Goal: Task Accomplishment & Management: Complete application form

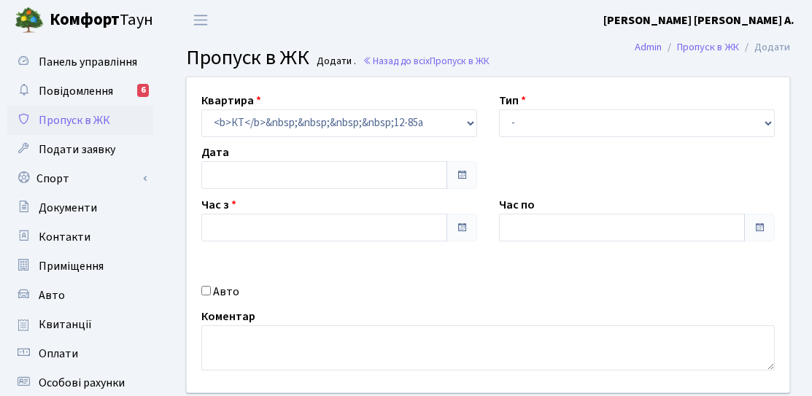
type input "[DATE]"
type input "11:30"
type input "12:30"
drag, startPoint x: 244, startPoint y: 289, endPoint x: 234, endPoint y: 289, distance: 10.2
click at [244, 289] on div "Авто" at bounding box center [339, 292] width 298 height 18
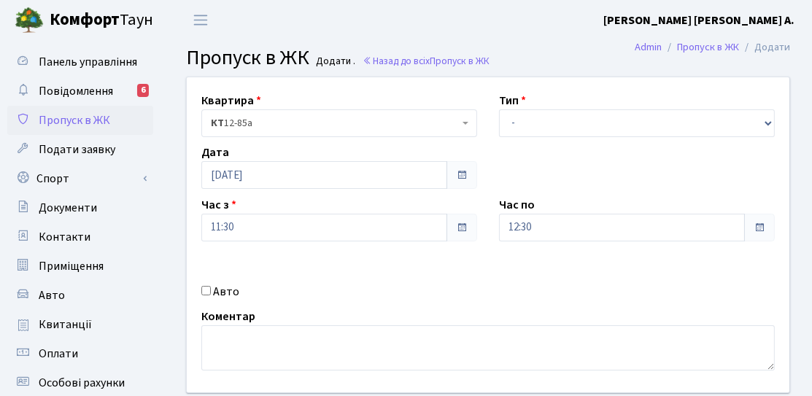
click at [230, 289] on label "Авто" at bounding box center [226, 292] width 26 height 18
click at [211, 289] on input "Авто" at bounding box center [205, 290] width 9 height 9
checkbox input "true"
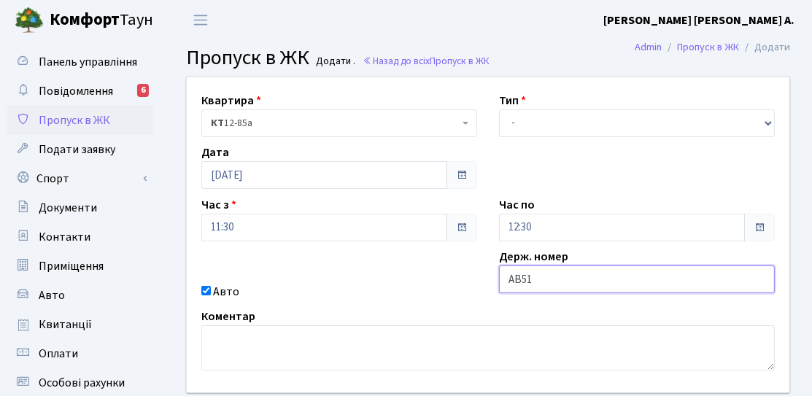
type input "АВ5104ІМ"
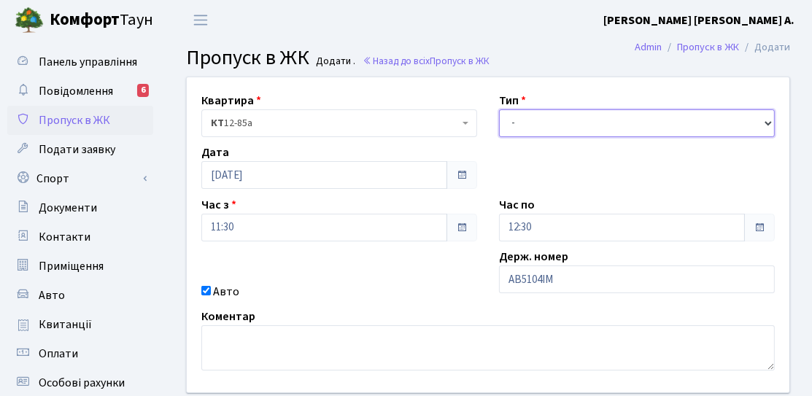
click at [572, 114] on select "- Доставка Таксі Гості Сервіс" at bounding box center [637, 123] width 276 height 28
select select "3"
click at [499, 109] on select "- Доставка Таксі Гості Сервіс" at bounding box center [637, 123] width 276 height 28
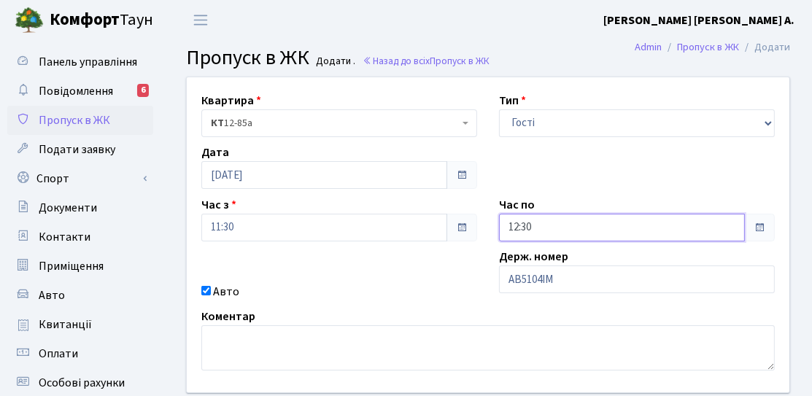
click at [537, 233] on input "12:30" at bounding box center [622, 228] width 246 height 28
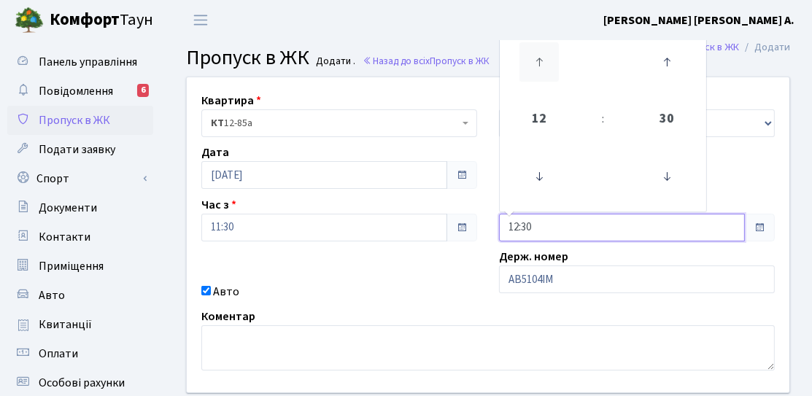
click at [535, 60] on icon at bounding box center [538, 61] width 39 height 39
click at [536, 74] on icon at bounding box center [538, 61] width 39 height 39
type input "14:30"
click at [450, 283] on div "Авто" at bounding box center [339, 292] width 298 height 18
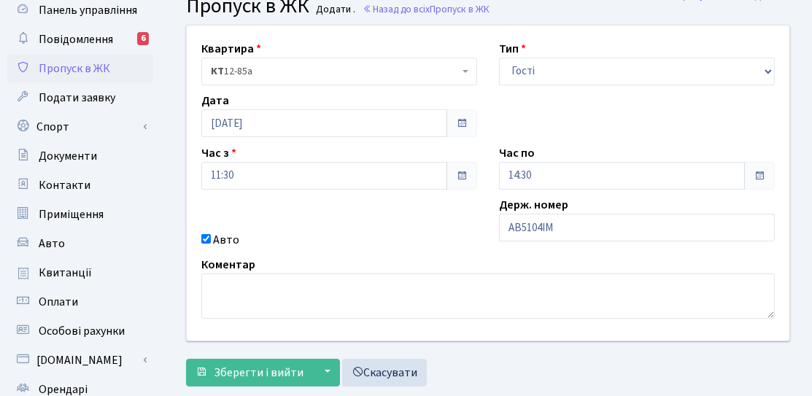
scroll to position [73, 0]
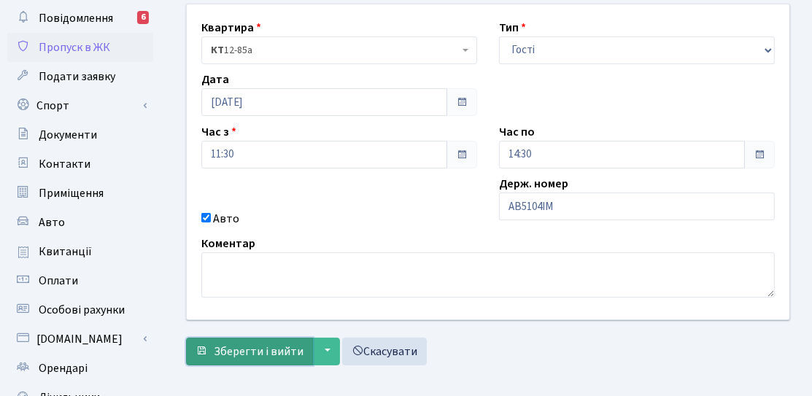
click at [261, 343] on span "Зберегти і вийти" at bounding box center [259, 351] width 90 height 16
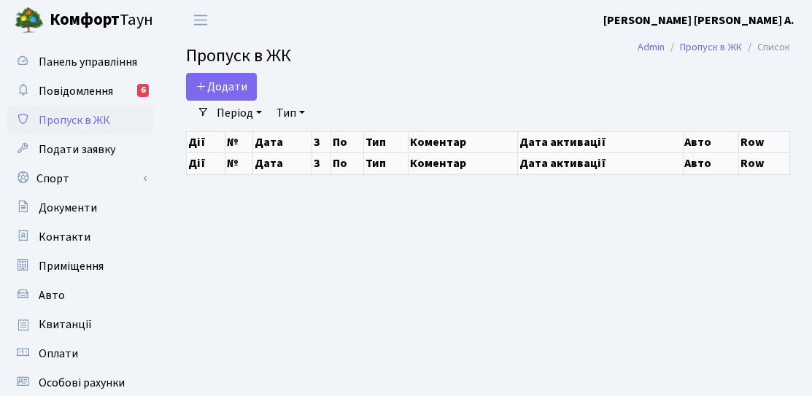
select select "25"
